Goal: Obtain resource: Obtain resource

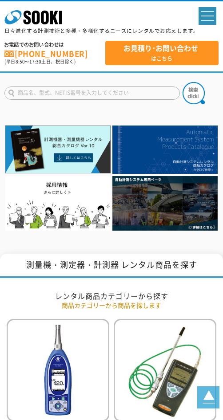
click at [120, 95] on input "text" at bounding box center [91, 93] width 175 height 13
type input "S-214"
click at [200, 99] on img at bounding box center [193, 93] width 22 height 22
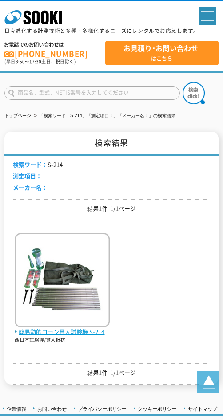
click at [56, 295] on img at bounding box center [62, 280] width 95 height 95
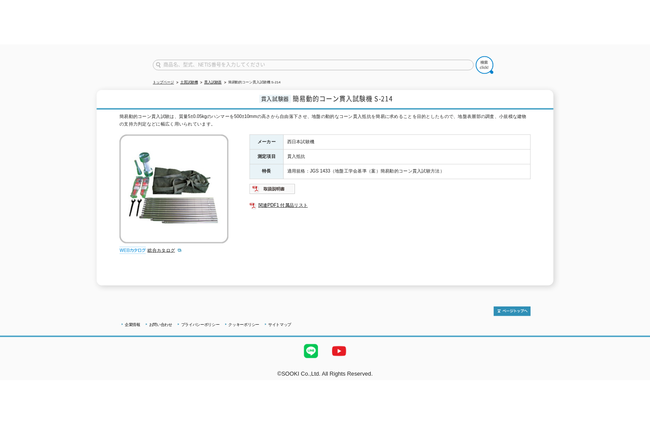
scroll to position [62, 0]
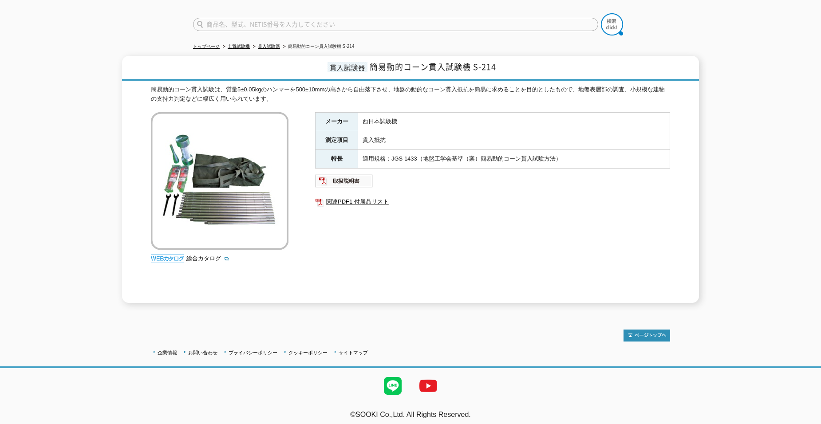
click at [222, 204] on img at bounding box center [220, 181] width 138 height 138
click at [222, 174] on img at bounding box center [220, 181] width 138 height 138
click at [222, 200] on link "関連PDF1 付属品リスト" at bounding box center [492, 202] width 355 height 12
